Goal: Task Accomplishment & Management: Manage account settings

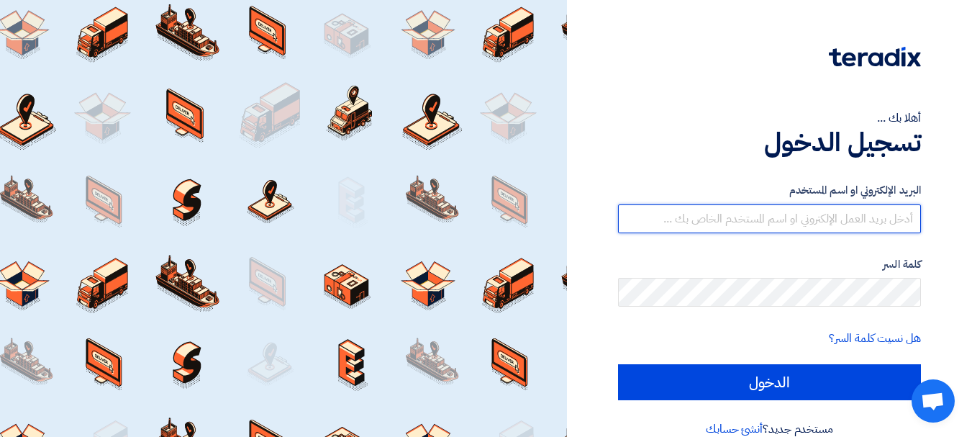
click at [868, 215] on input "text" at bounding box center [769, 218] width 303 height 29
type input "[EMAIL_ADDRESS][DOMAIN_NAME]"
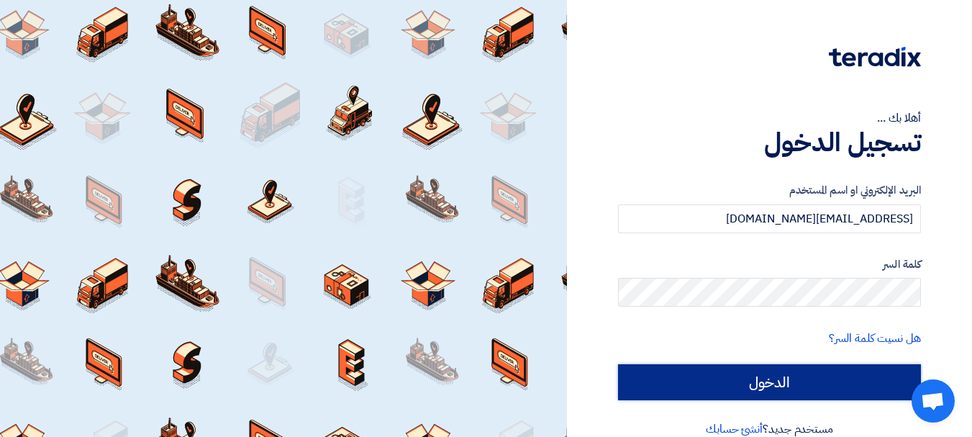
click at [782, 382] on input "الدخول" at bounding box center [769, 382] width 303 height 36
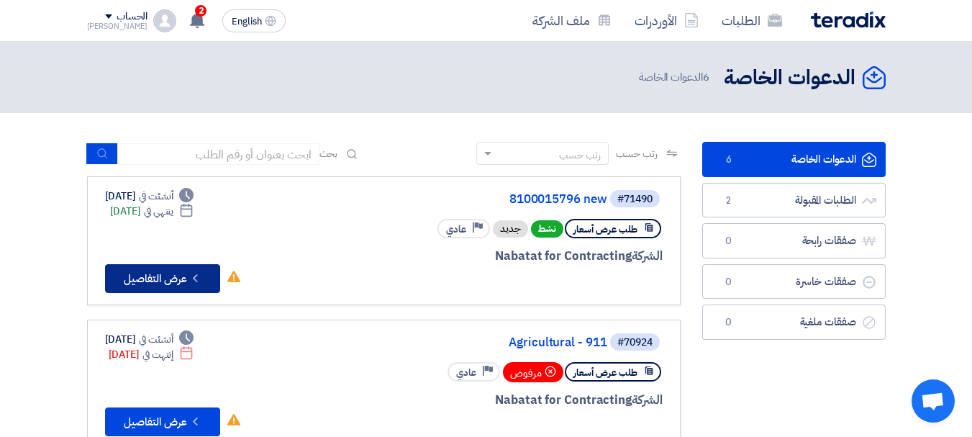
click at [196, 280] on use at bounding box center [195, 278] width 4 height 8
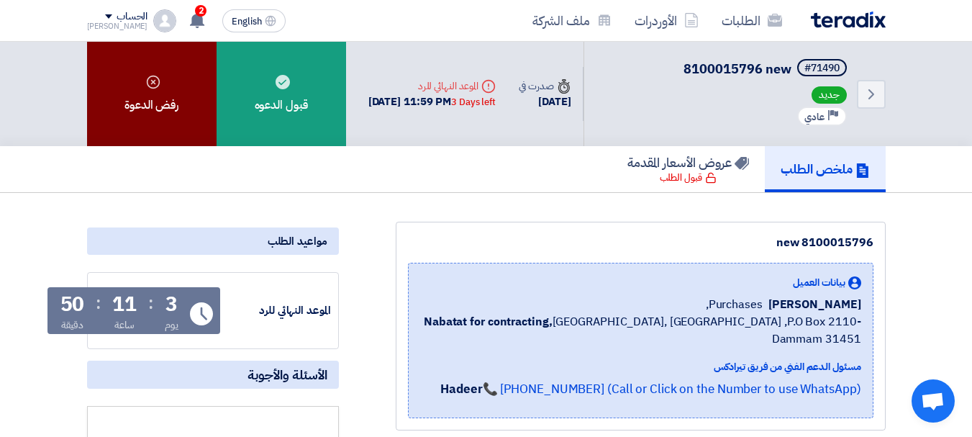
click at [166, 96] on div "رفض الدعوة" at bounding box center [152, 94] width 130 height 104
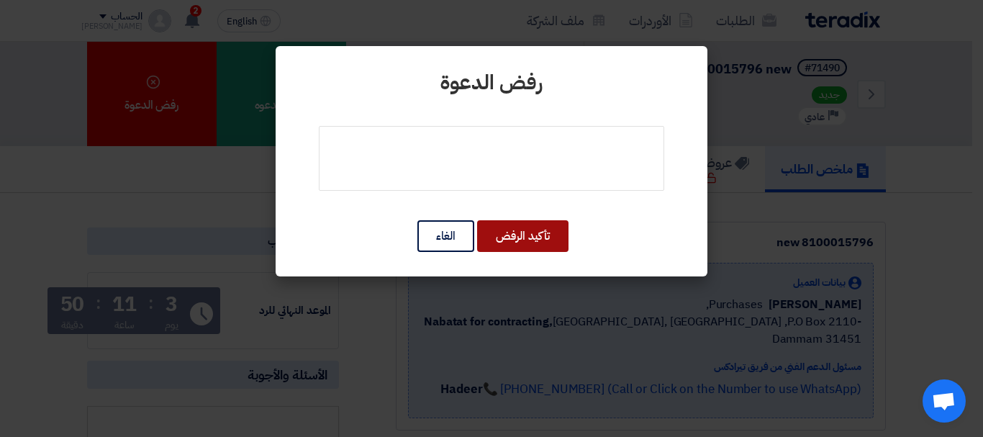
click at [534, 240] on button "تأكيد الرفض" at bounding box center [522, 236] width 91 height 32
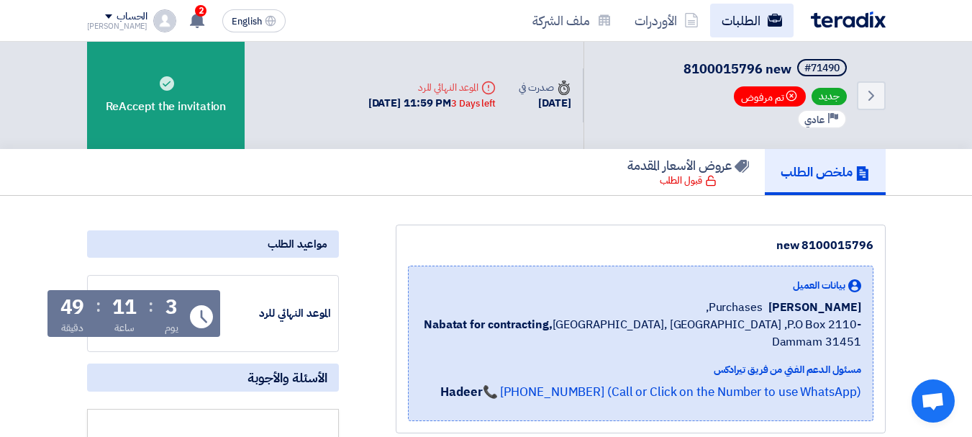
click at [740, 25] on link "الطلبات" at bounding box center [751, 21] width 83 height 34
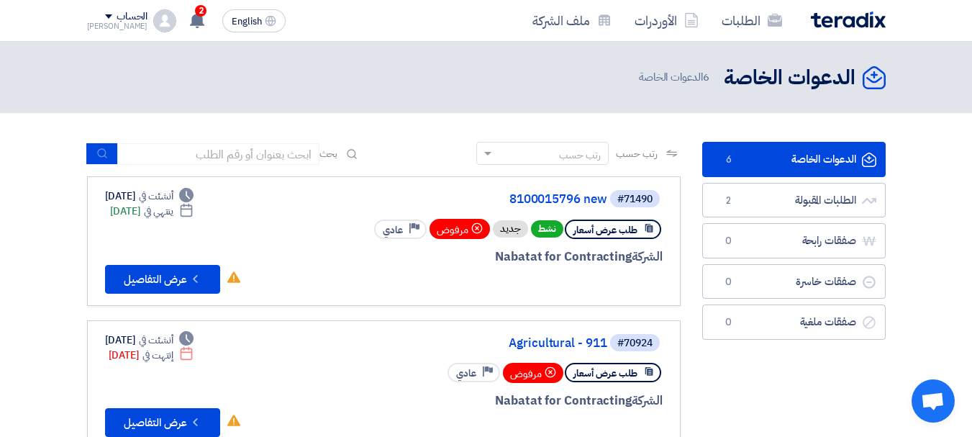
click at [806, 155] on link "الدعوات الخاصة الدعوات الخاصة 6" at bounding box center [793, 159] width 183 height 35
